Goal: Find specific fact: Find specific fact

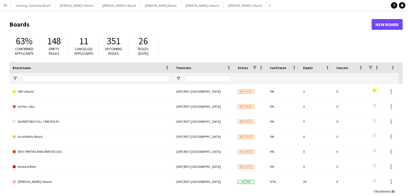
click at [2, 5] on button "Menu" at bounding box center [5, 5] width 11 height 11
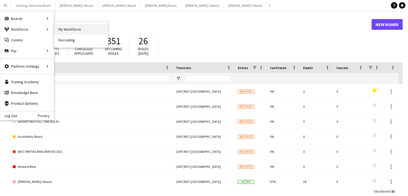
click at [80, 30] on link "My Workforce" at bounding box center [81, 29] width 54 height 11
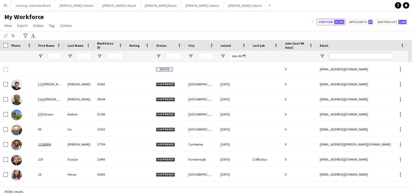
click at [342, 57] on input "Email Filter Input" at bounding box center [374, 56] width 91 height 6
paste input "**********"
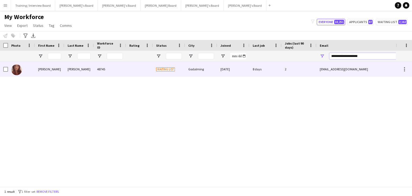
type input "**********"
click at [209, 72] on div "Godalming" at bounding box center [201, 69] width 32 height 15
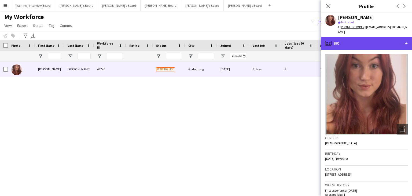
click at [371, 38] on div "profile Bio" at bounding box center [366, 43] width 91 height 13
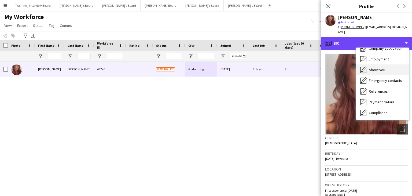
scroll to position [27, 0]
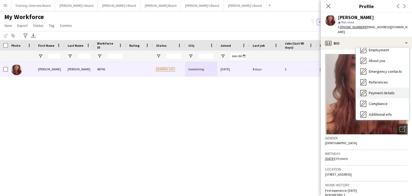
click at [380, 90] on span "Payment details" at bounding box center [382, 92] width 26 height 5
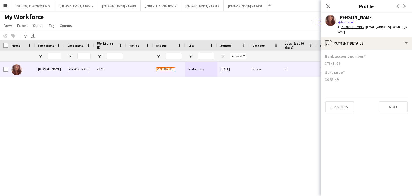
drag, startPoint x: 343, startPoint y: 59, endPoint x: 323, endPoint y: 59, distance: 20.4
click at [323, 59] on app-section-data-types "Bank account number [FINANCIAL_ID] Sort code [FINANCIAL_ID] Previous Next" at bounding box center [366, 123] width 91 height 146
copy tcxspan "37849468"
click at [328, 7] on icon "Close pop-in" at bounding box center [328, 5] width 5 height 5
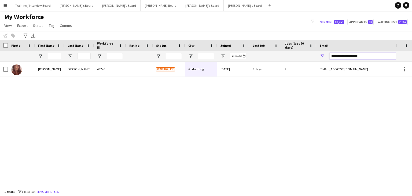
drag, startPoint x: 371, startPoint y: 57, endPoint x: 286, endPoint y: 64, distance: 85.5
click at [286, 64] on div "Workforce Details Photo First Name" at bounding box center [206, 113] width 412 height 146
